Goal: Book appointment/travel/reservation

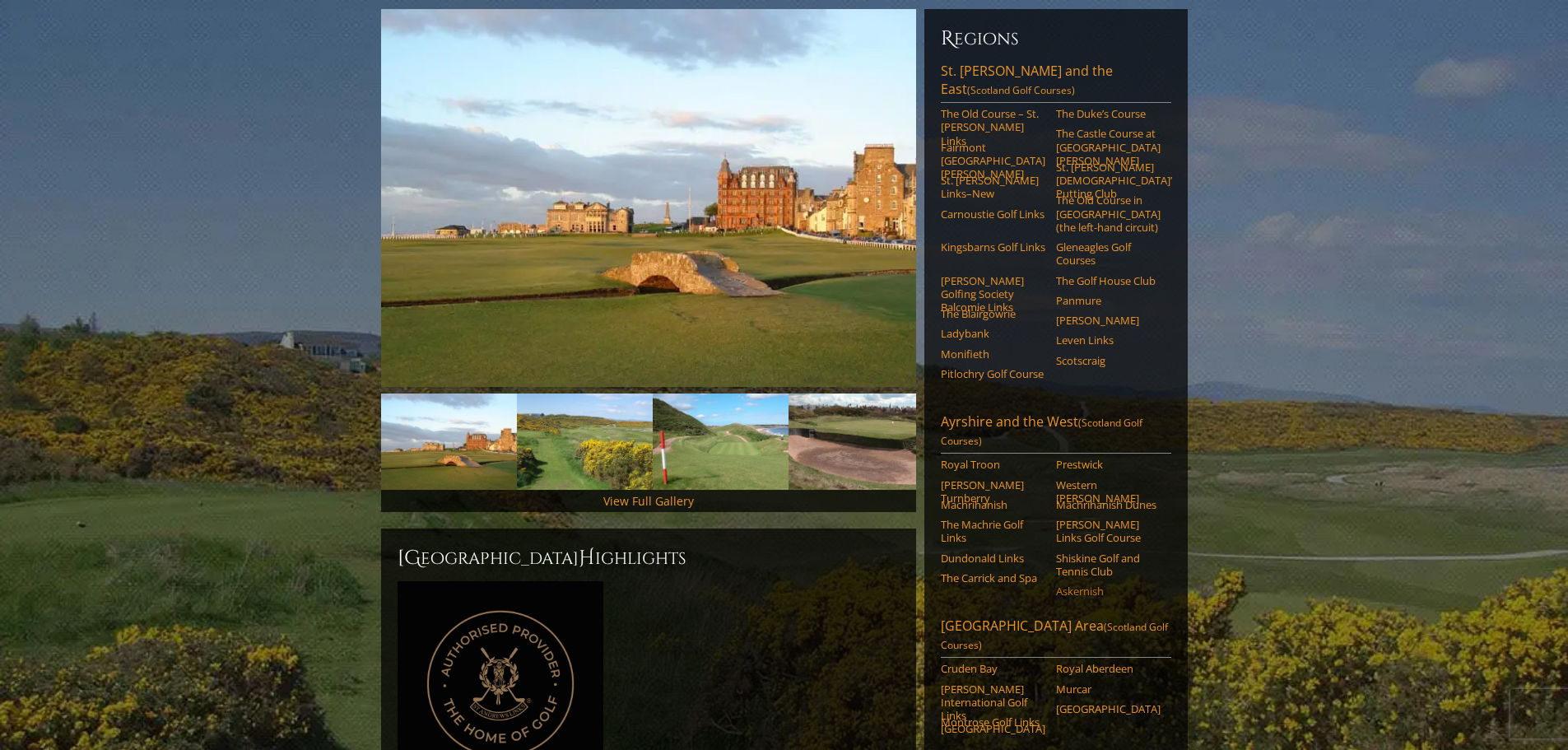
scroll to position [247, 0]
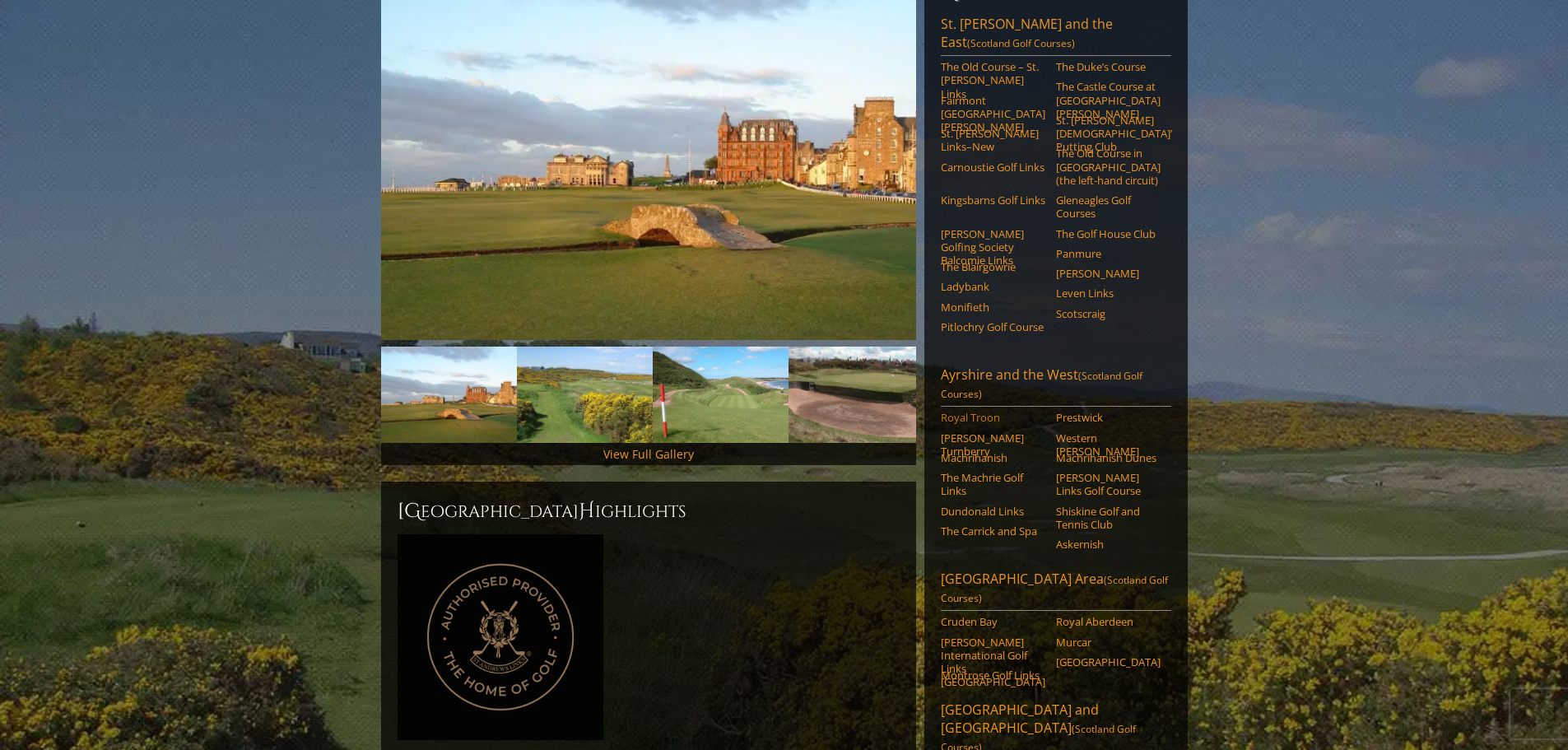
click at [971, 411] on link "Royal Troon" at bounding box center [993, 418] width 104 height 13
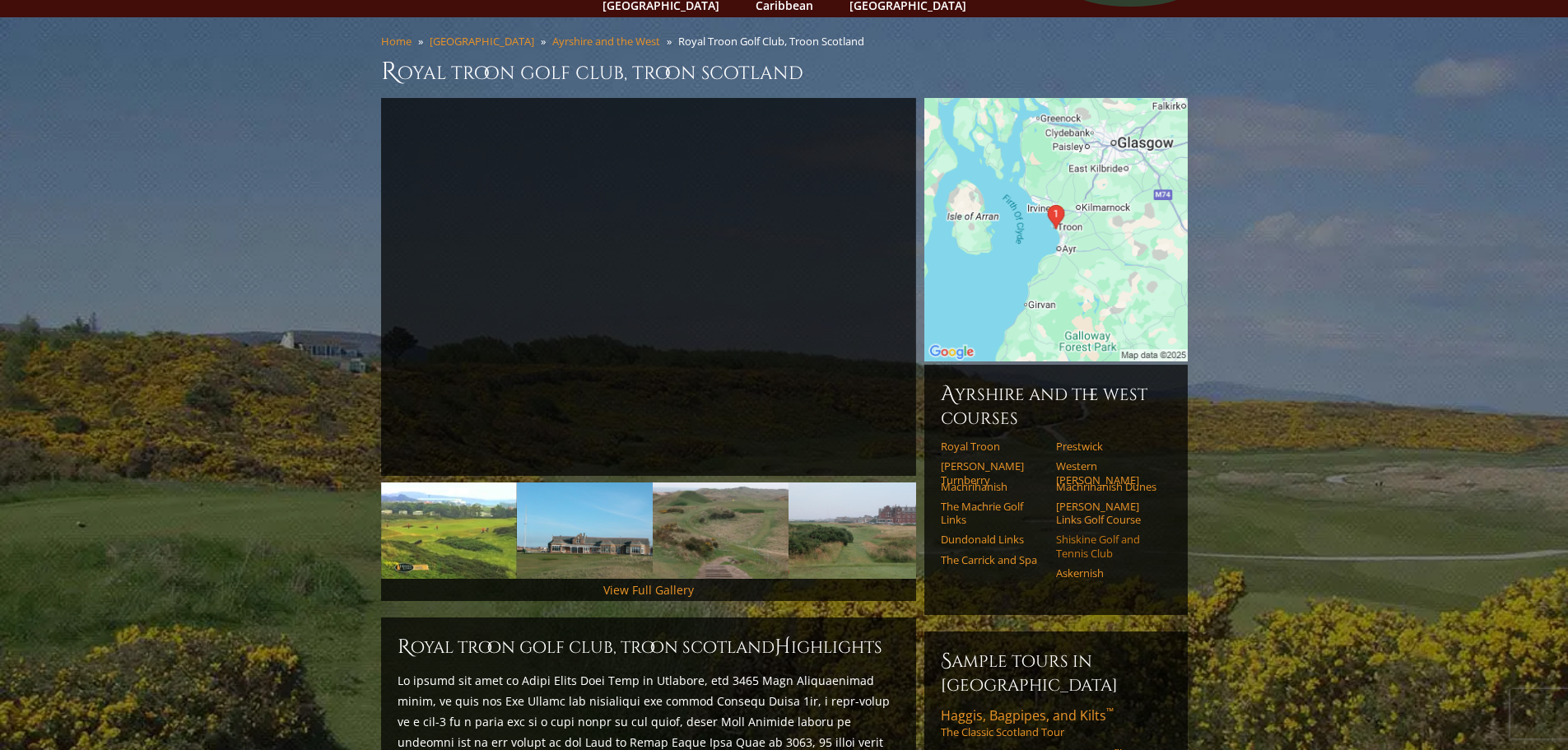
scroll to position [82, 0]
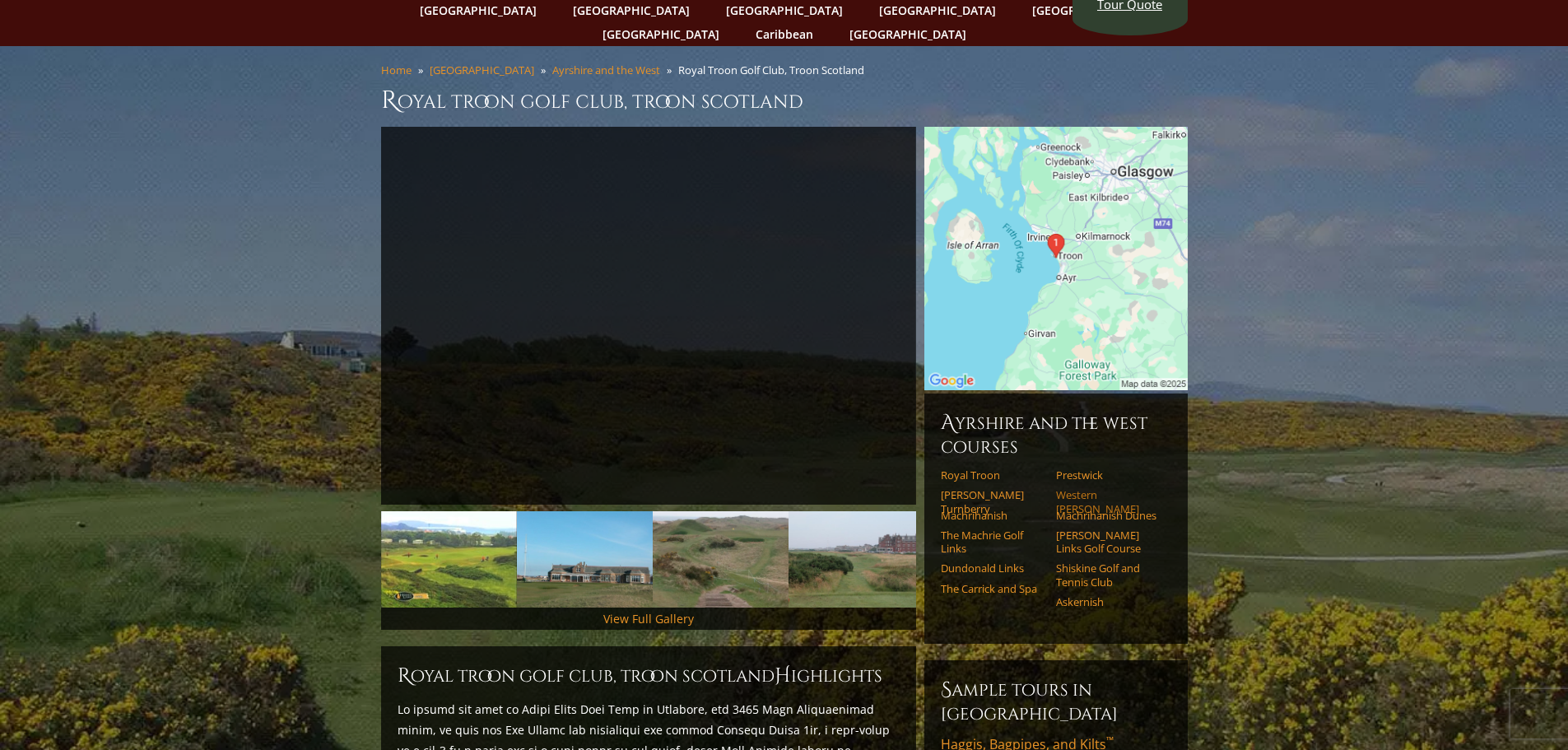
click at [1130, 488] on link "Western [PERSON_NAME]" at bounding box center [1108, 502] width 104 height 27
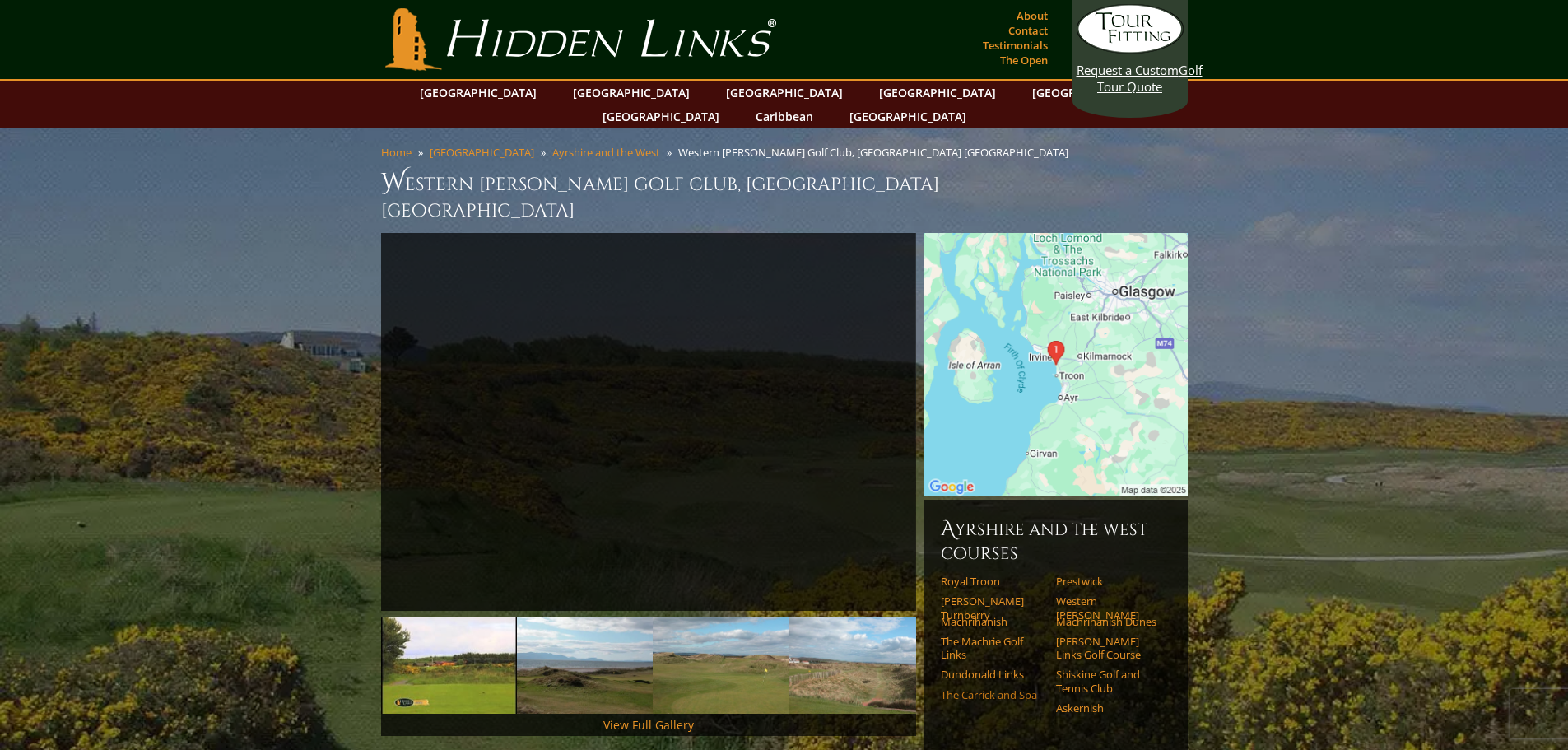
click at [999, 688] on link "The Carrick and Spa" at bounding box center [993, 694] width 104 height 13
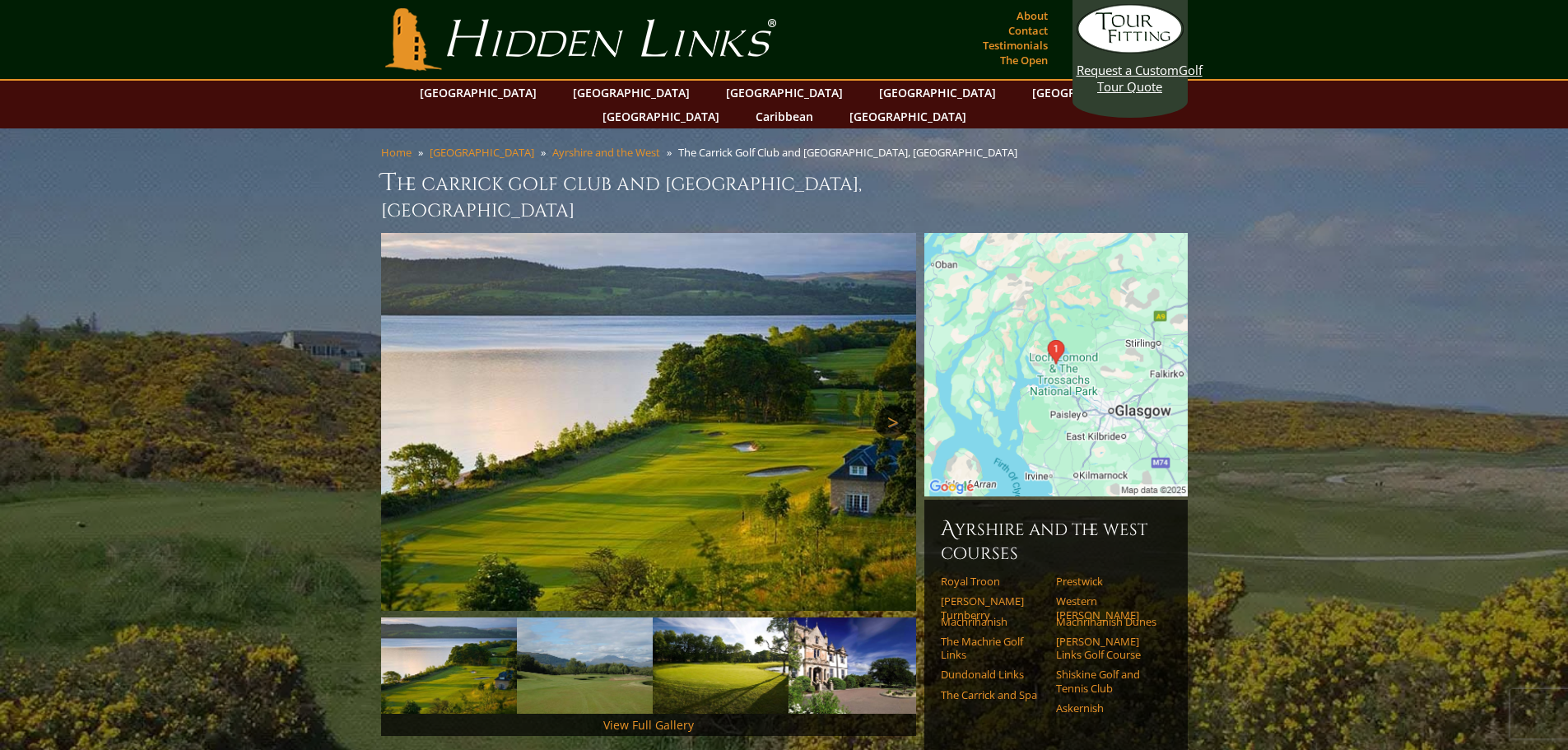
click at [896, 406] on link "Next" at bounding box center [891, 422] width 33 height 33
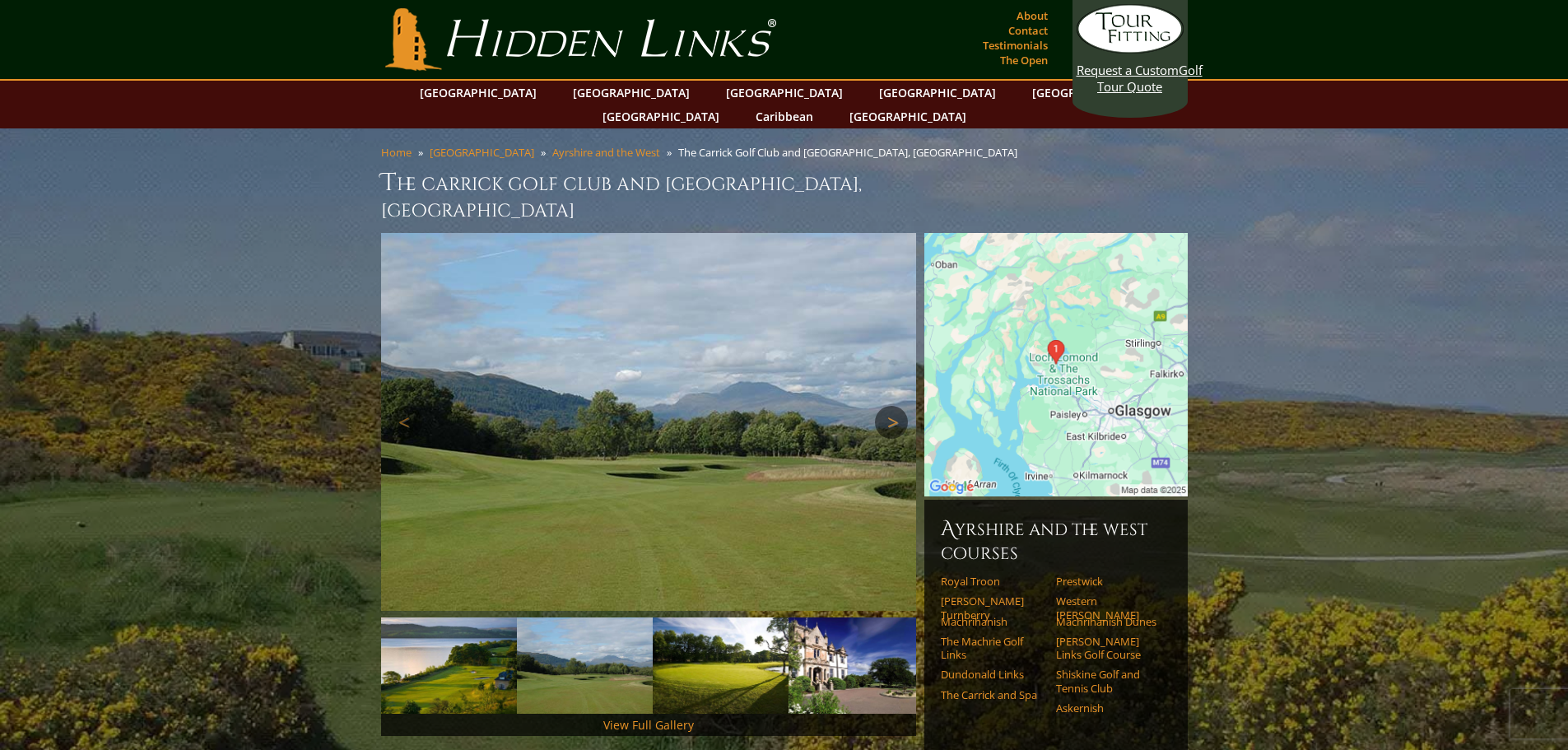
click at [896, 406] on link "Next" at bounding box center [891, 422] width 33 height 33
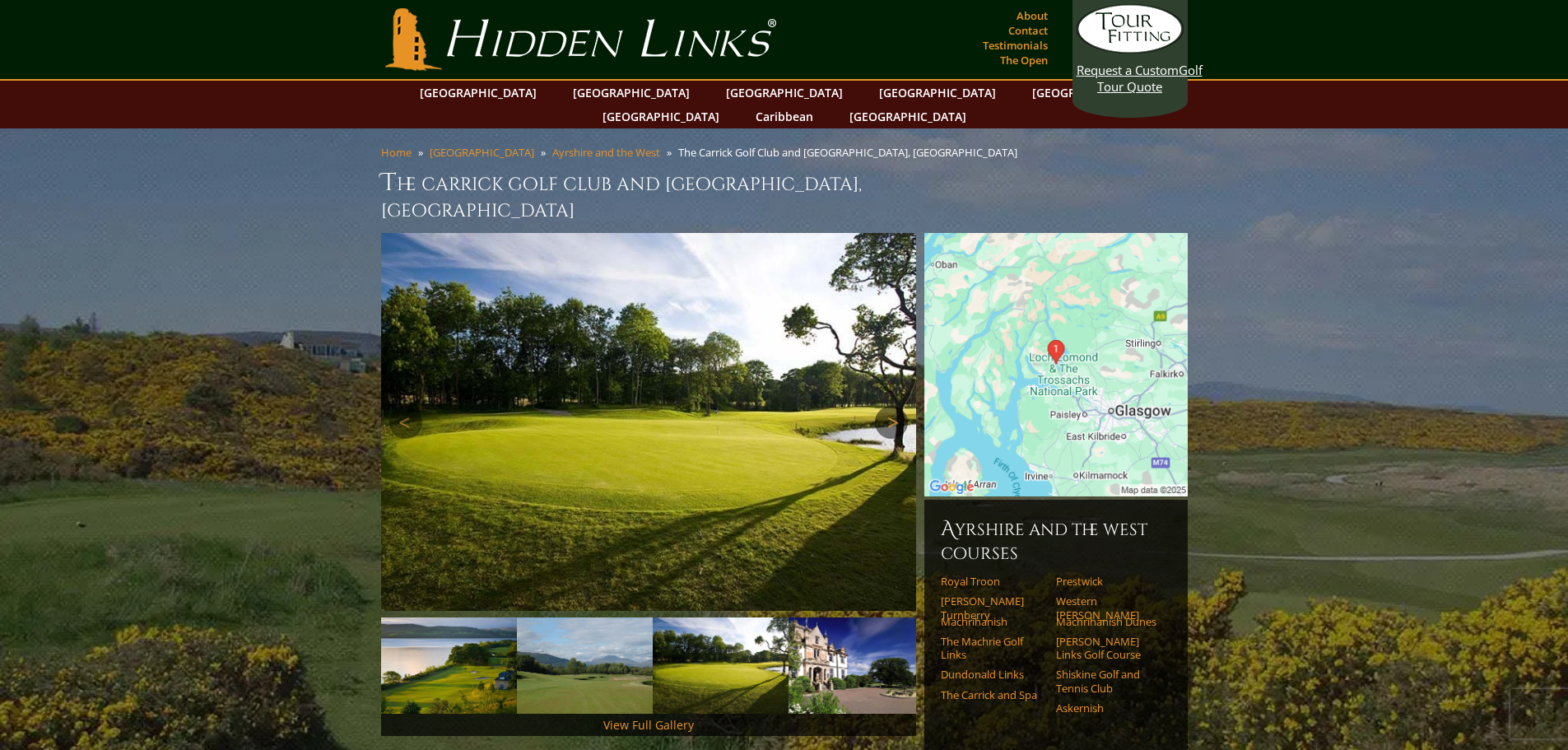
click at [896, 406] on link "Next" at bounding box center [891, 422] width 33 height 33
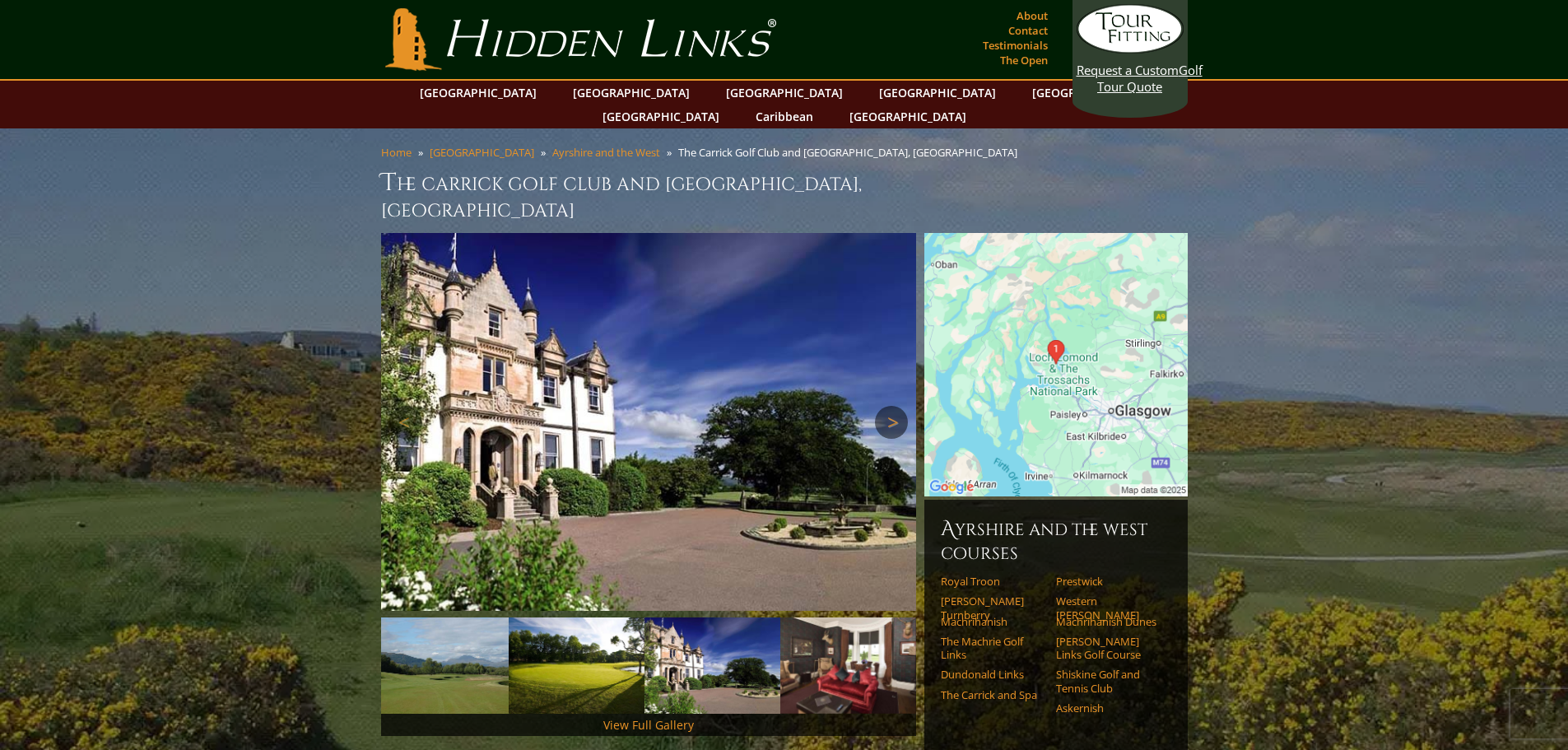
click at [897, 406] on link "Next" at bounding box center [891, 422] width 33 height 33
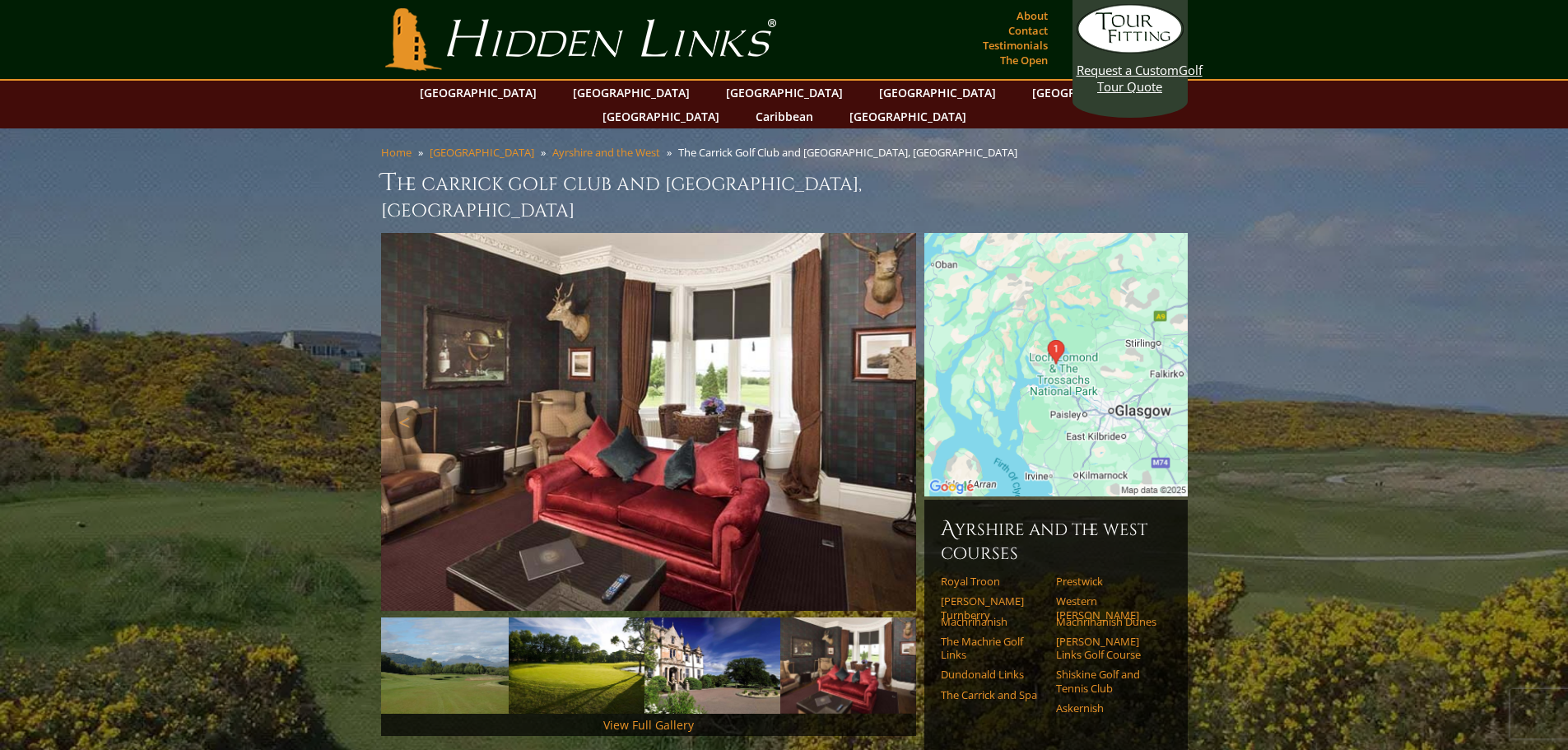
click at [897, 406] on link "Next" at bounding box center [891, 422] width 33 height 33
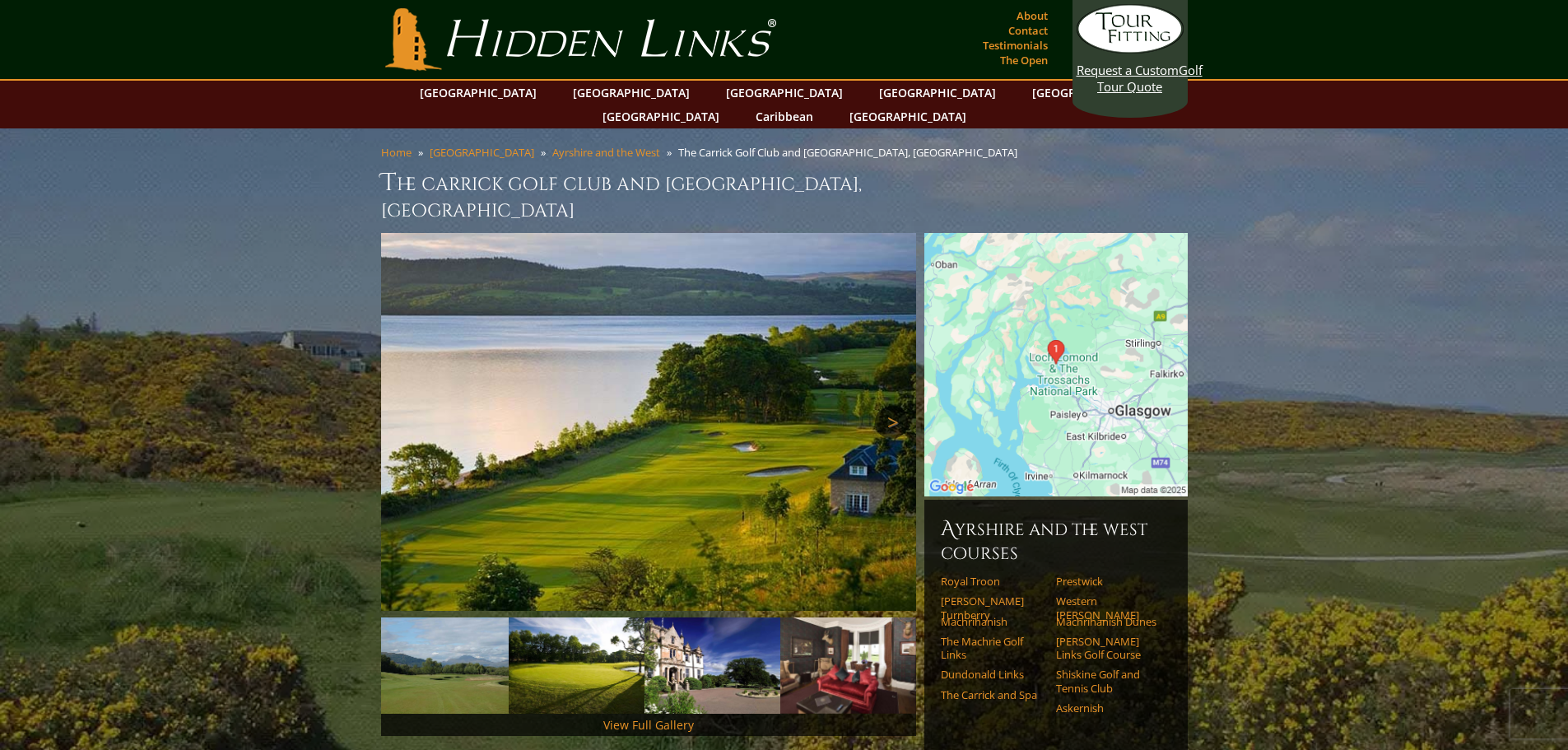
click at [897, 406] on link "Next" at bounding box center [891, 422] width 33 height 33
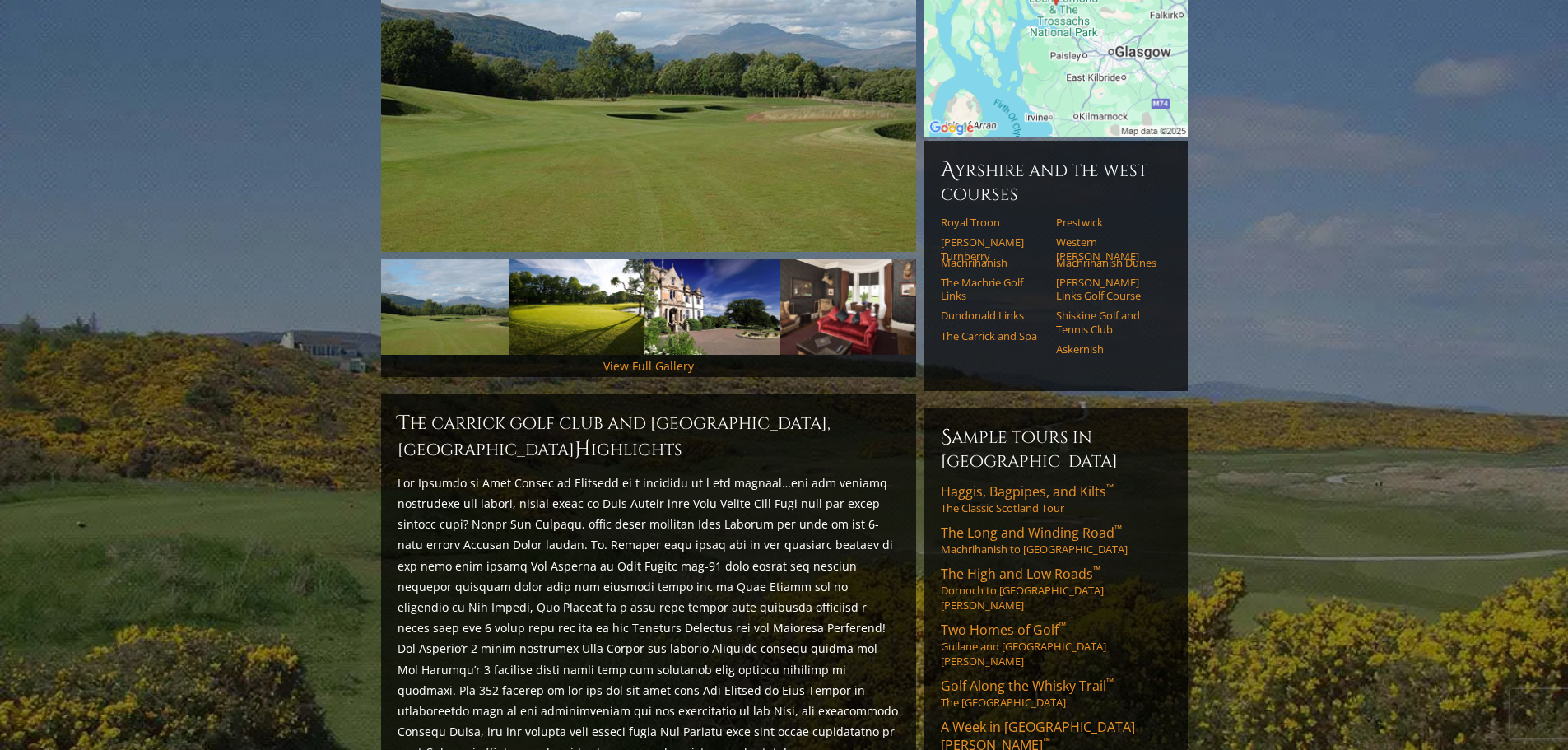
scroll to position [412, 0]
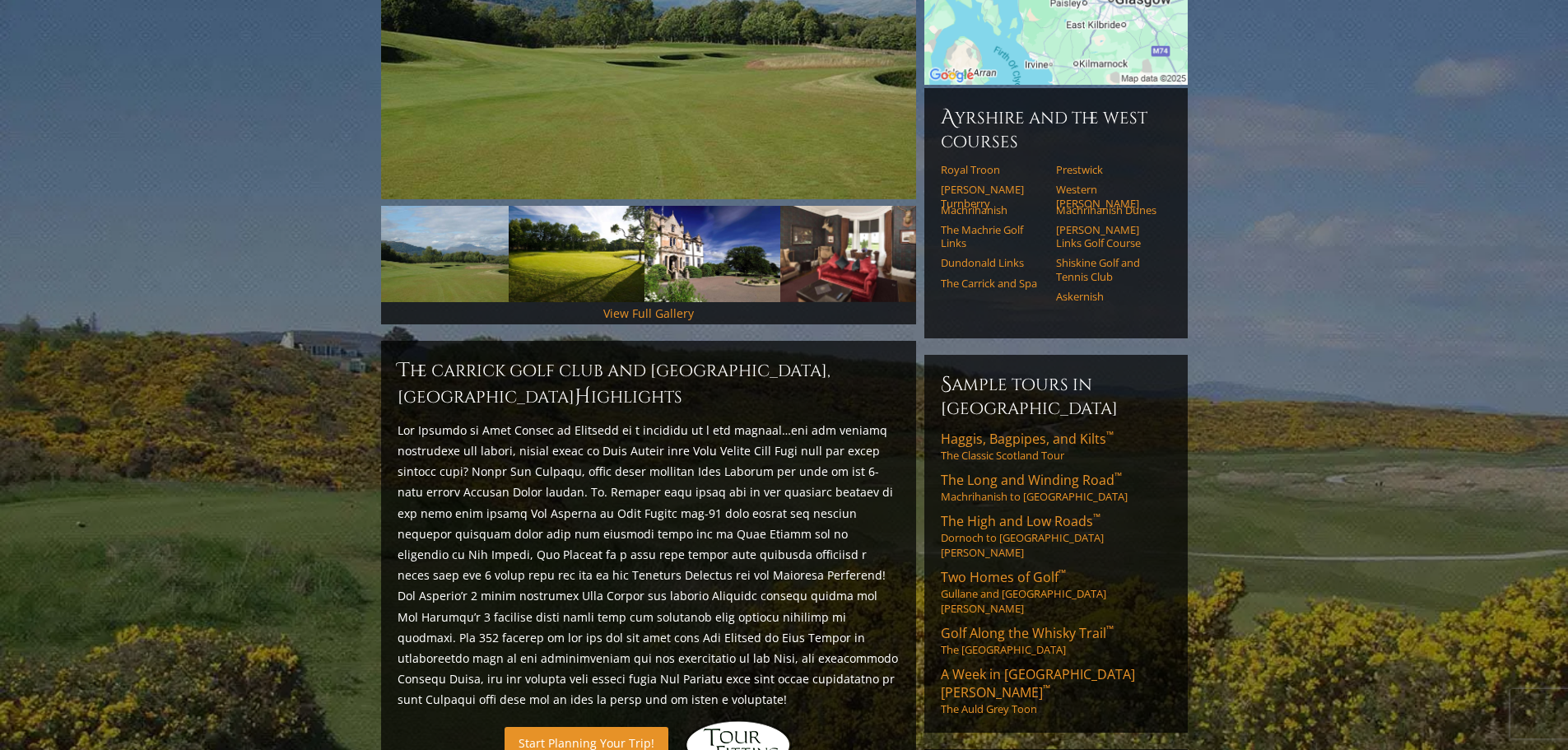
click at [568, 726] on link "Start Planning Your Trip!" at bounding box center [586, 742] width 164 height 32
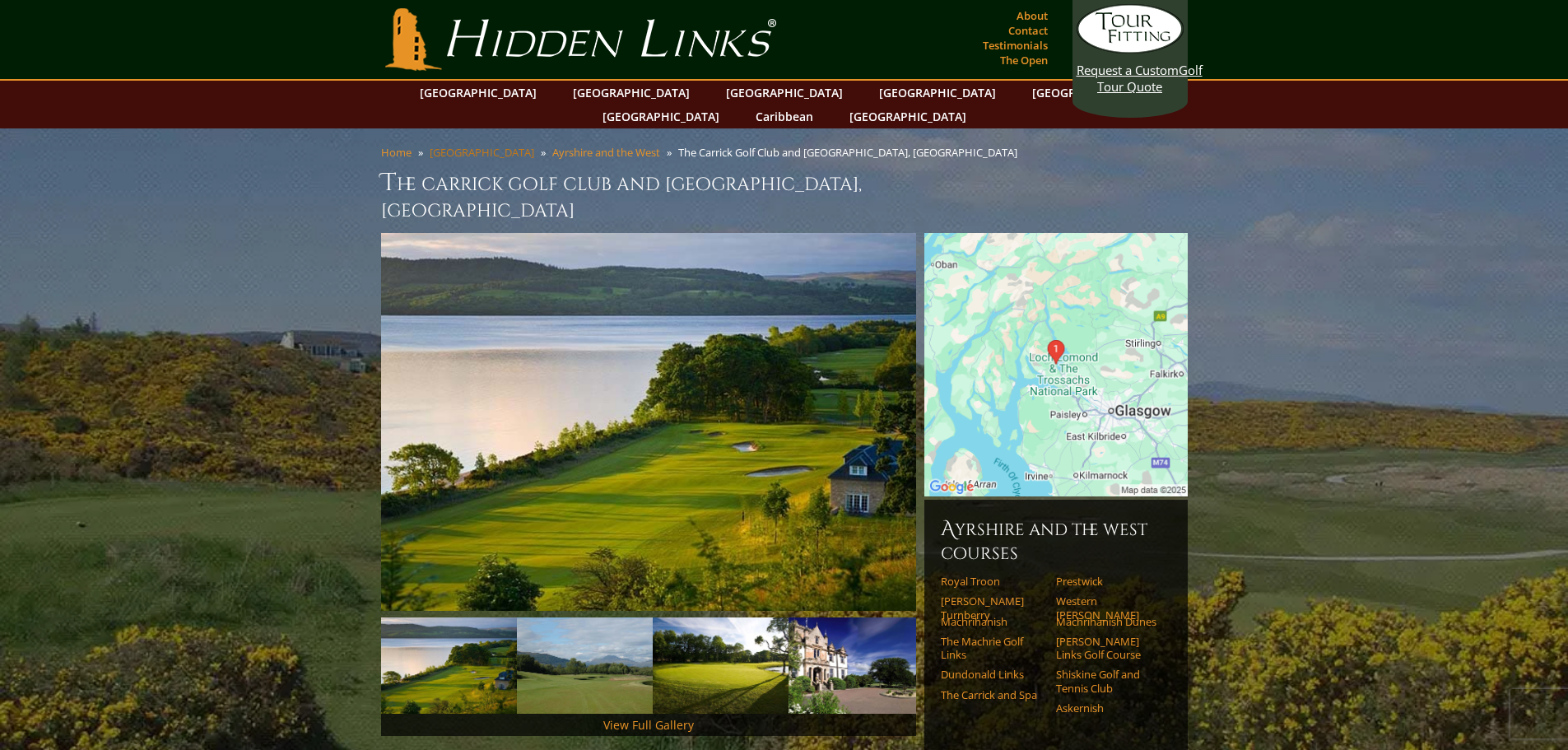
click at [461, 145] on link "[GEOGRAPHIC_DATA]" at bounding box center [482, 152] width 104 height 15
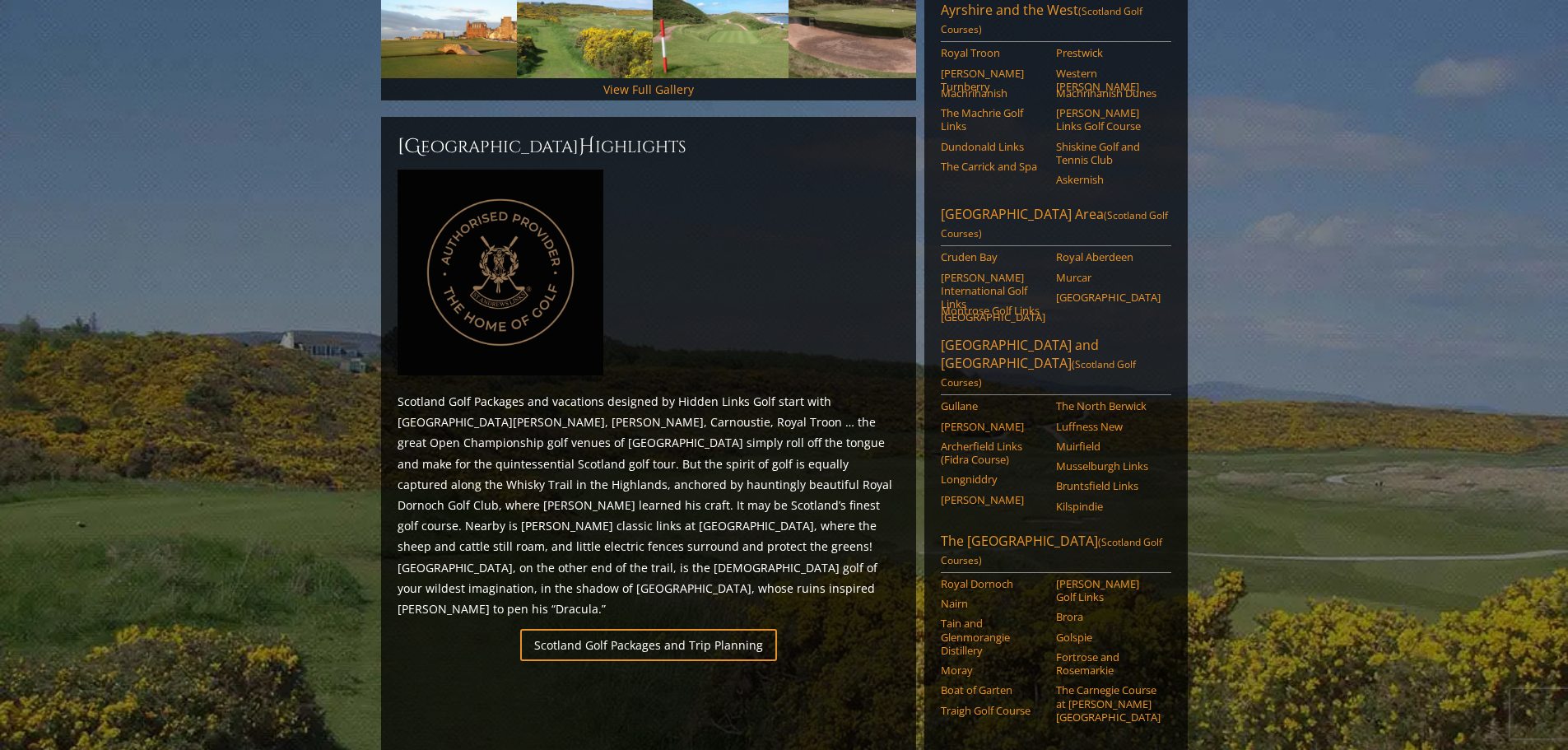
scroll to position [658, 0]
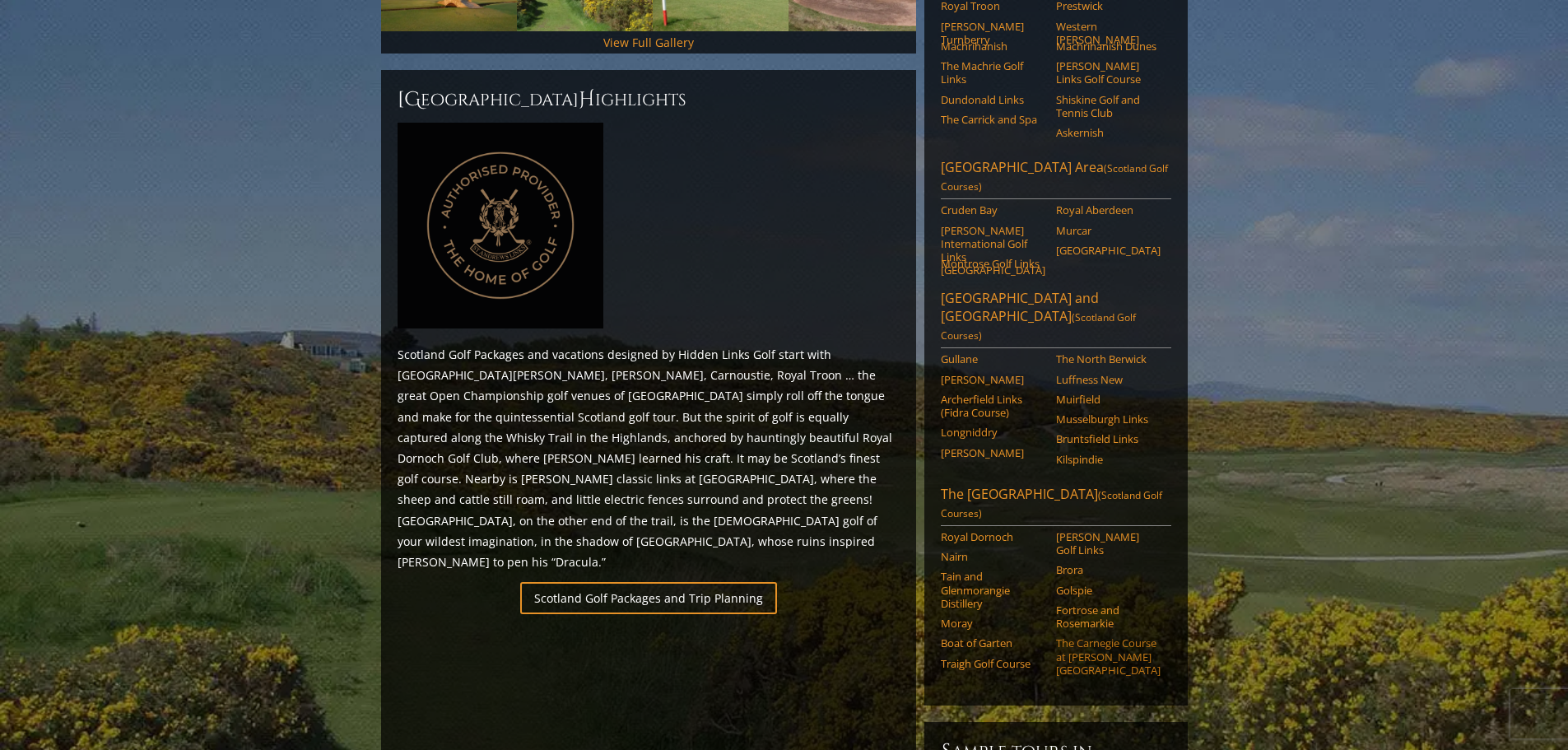
click at [1112, 636] on link "The Carnegie Course at [PERSON_NAME][GEOGRAPHIC_DATA]" at bounding box center [1108, 657] width 104 height 40
